Goal: Information Seeking & Learning: Learn about a topic

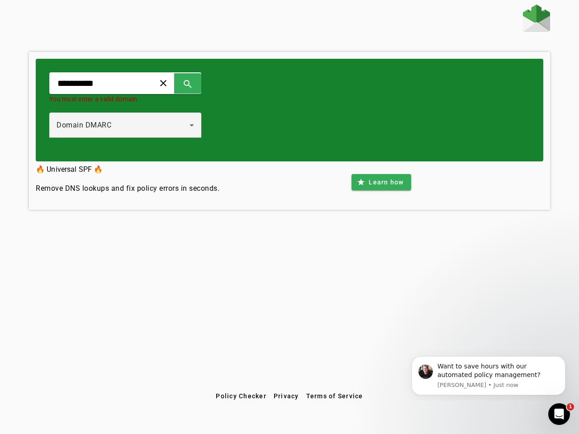
click at [174, 83] on span at bounding box center [163, 83] width 22 height 22
click at [198, 83] on span at bounding box center [188, 83] width 22 height 22
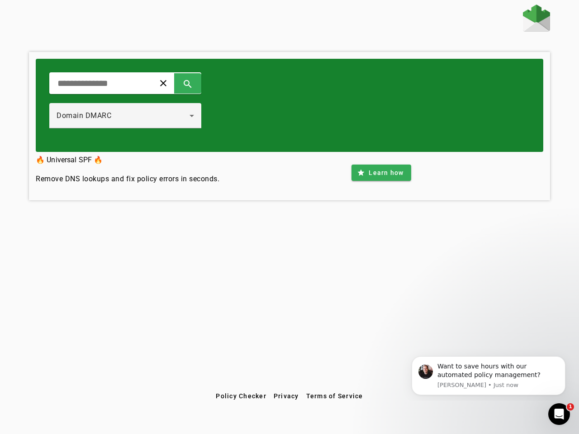
click at [135, 125] on div "Domain DMARC" at bounding box center [125, 115] width 137 height 25
click at [381, 182] on span at bounding box center [380, 173] width 59 height 22
click at [240, 396] on span "Policy Checker" at bounding box center [241, 395] width 51 height 7
click at [286, 396] on span "Privacy" at bounding box center [285, 395] width 25 height 7
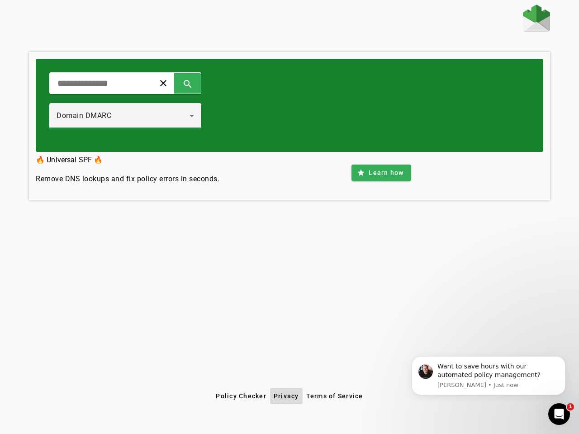
click at [334, 396] on span "Terms of Service" at bounding box center [334, 395] width 57 height 7
click at [488, 376] on div "Want to save hours with our automated policy management?" at bounding box center [497, 371] width 121 height 18
click at [567, 358] on div "clear search Domain DMARC 🔥 Universal SPF 🔥 Remove DNS lookups and fix policy e…" at bounding box center [289, 196] width 579 height 383
